Goal: Task Accomplishment & Management: Manage account settings

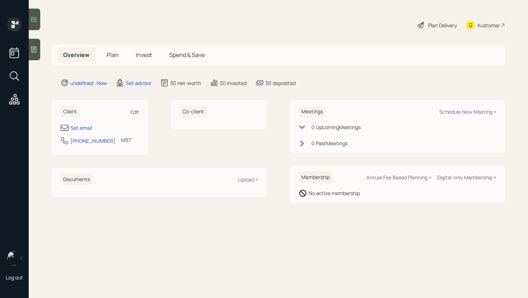
click at [135, 113] on div "Edit" at bounding box center [134, 111] width 9 height 7
select select "America/[GEOGRAPHIC_DATA]"
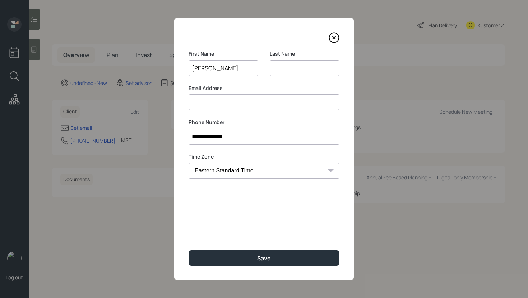
click at [220, 68] on input "[PERSON_NAME]" at bounding box center [223, 68] width 70 height 16
type input "[PERSON_NAME]"
click at [289, 65] on input at bounding box center [305, 68] width 70 height 16
paste input "[PERSON_NAME]"
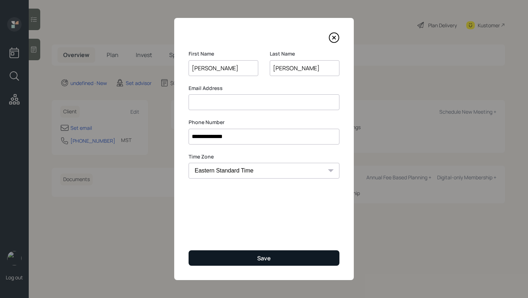
type input "[PERSON_NAME]"
click at [241, 261] on button "Save" at bounding box center [263, 258] width 151 height 15
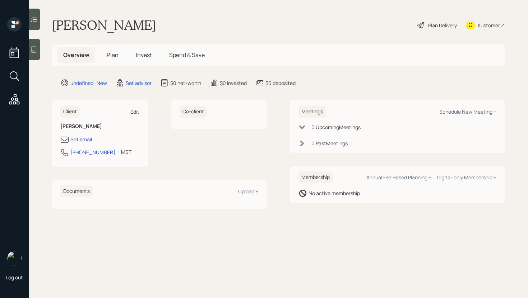
click at [137, 114] on div "Edit" at bounding box center [134, 111] width 9 height 7
select select "America/[GEOGRAPHIC_DATA]"
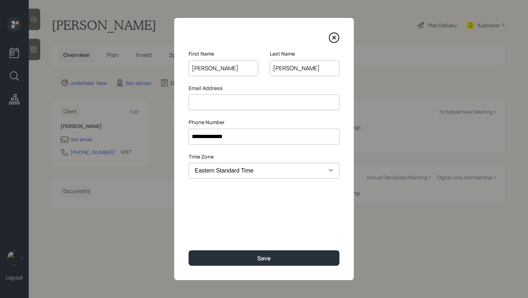
click at [233, 106] on input at bounding box center [263, 102] width 151 height 16
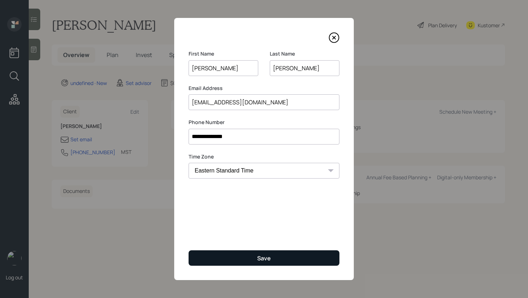
type input "[EMAIL_ADDRESS][DOMAIN_NAME]"
click at [247, 254] on button "Save" at bounding box center [263, 258] width 151 height 15
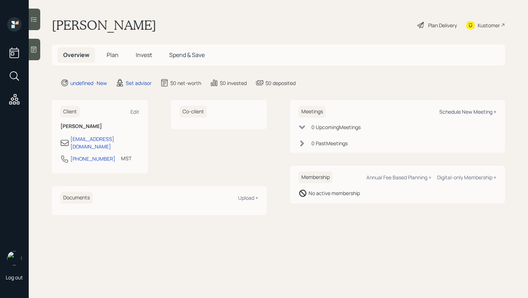
click at [484, 114] on div "Schedule New Meeting +" at bounding box center [467, 111] width 57 height 7
select select "round-[PERSON_NAME]"
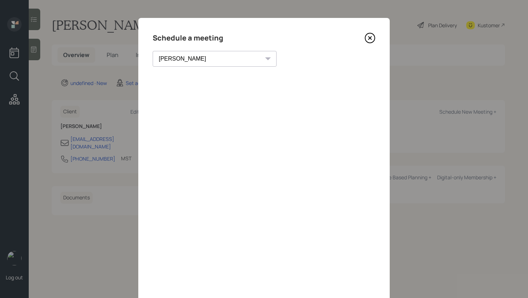
scroll to position [25, 0]
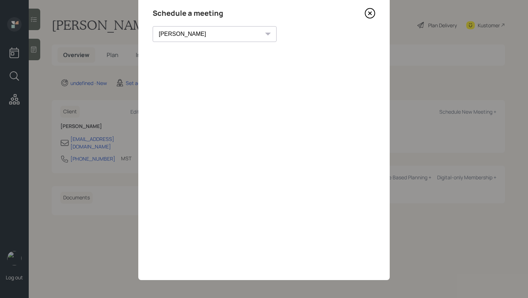
click at [370, 14] on icon at bounding box center [369, 13] width 3 height 3
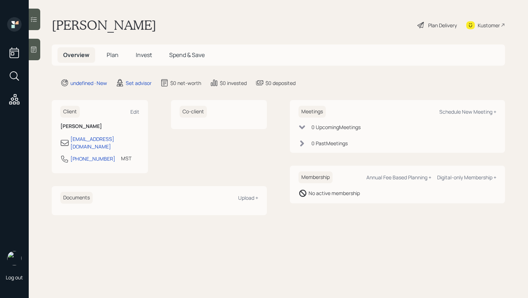
click at [34, 42] on div at bounding box center [34, 50] width 11 height 22
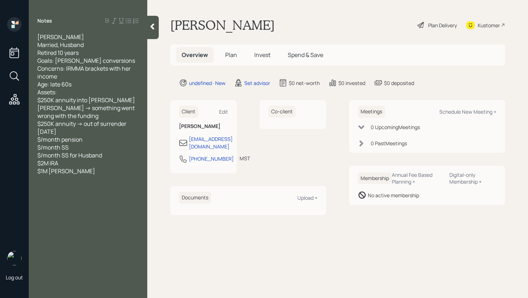
click at [152, 32] on div at bounding box center [152, 27] width 11 height 23
